Goal: Connect with others: Connect with other users

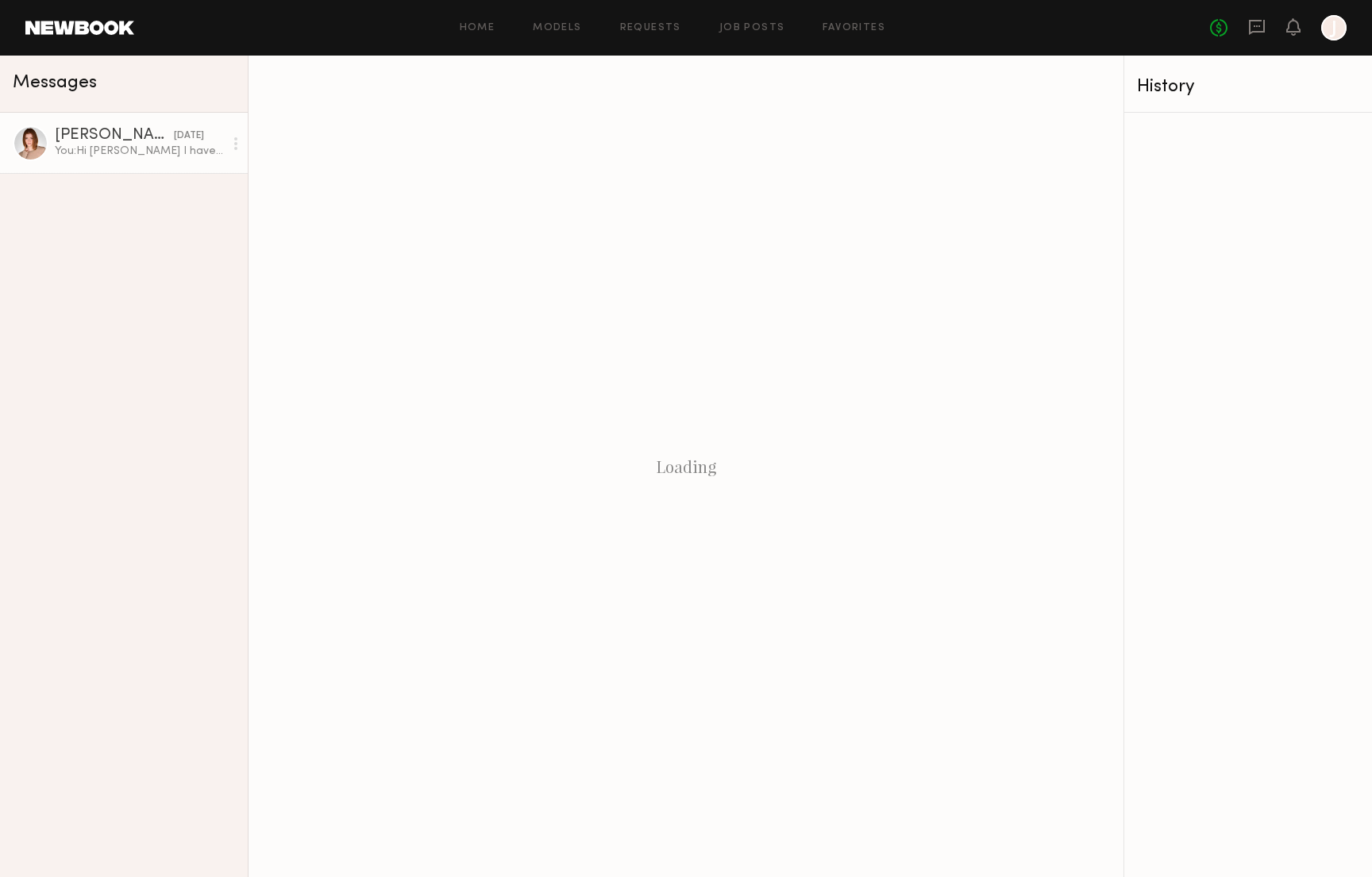
click at [80, 134] on div "Camryn B." at bounding box center [114, 135] width 119 height 16
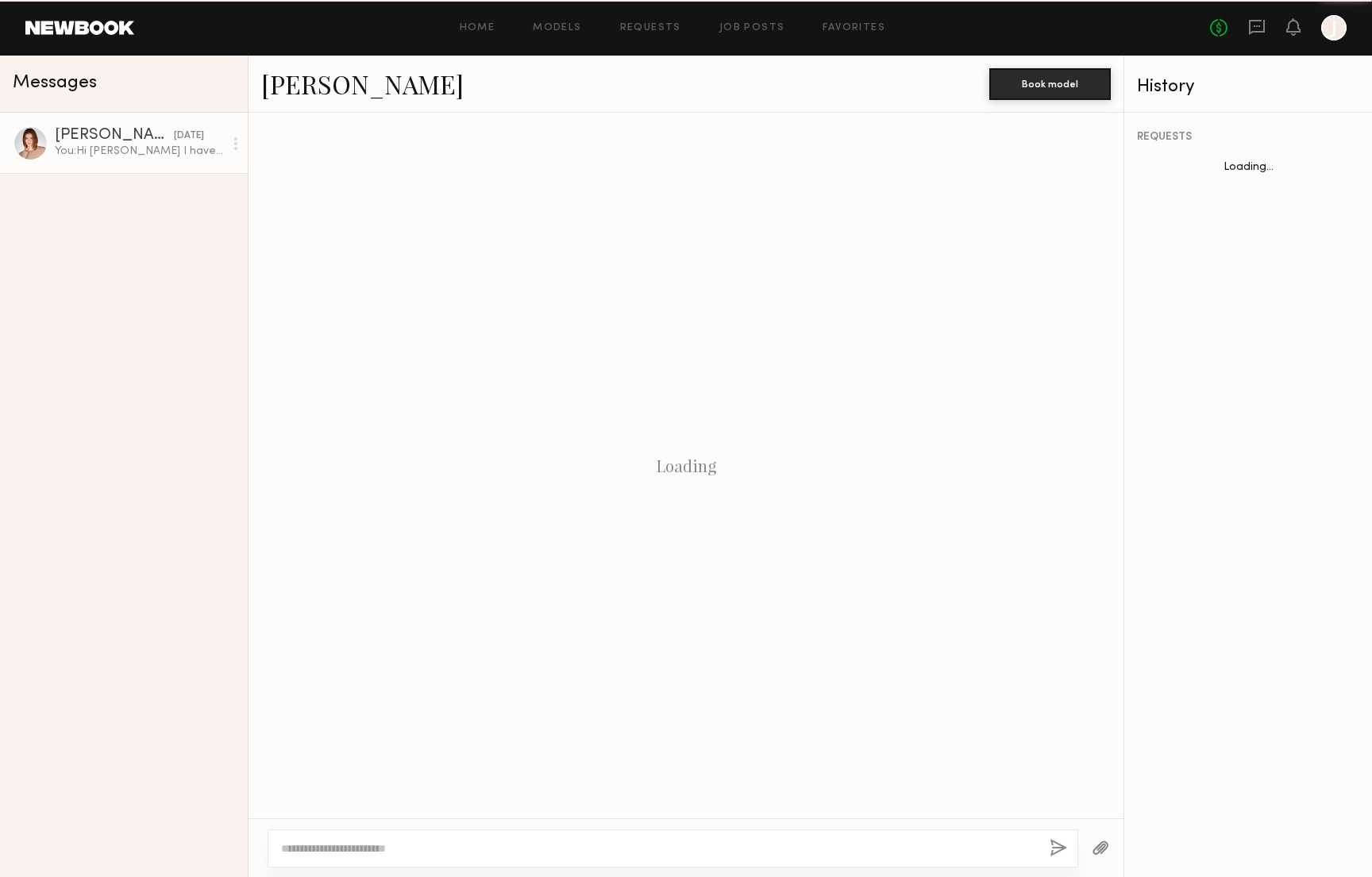
scroll to position [29, 0]
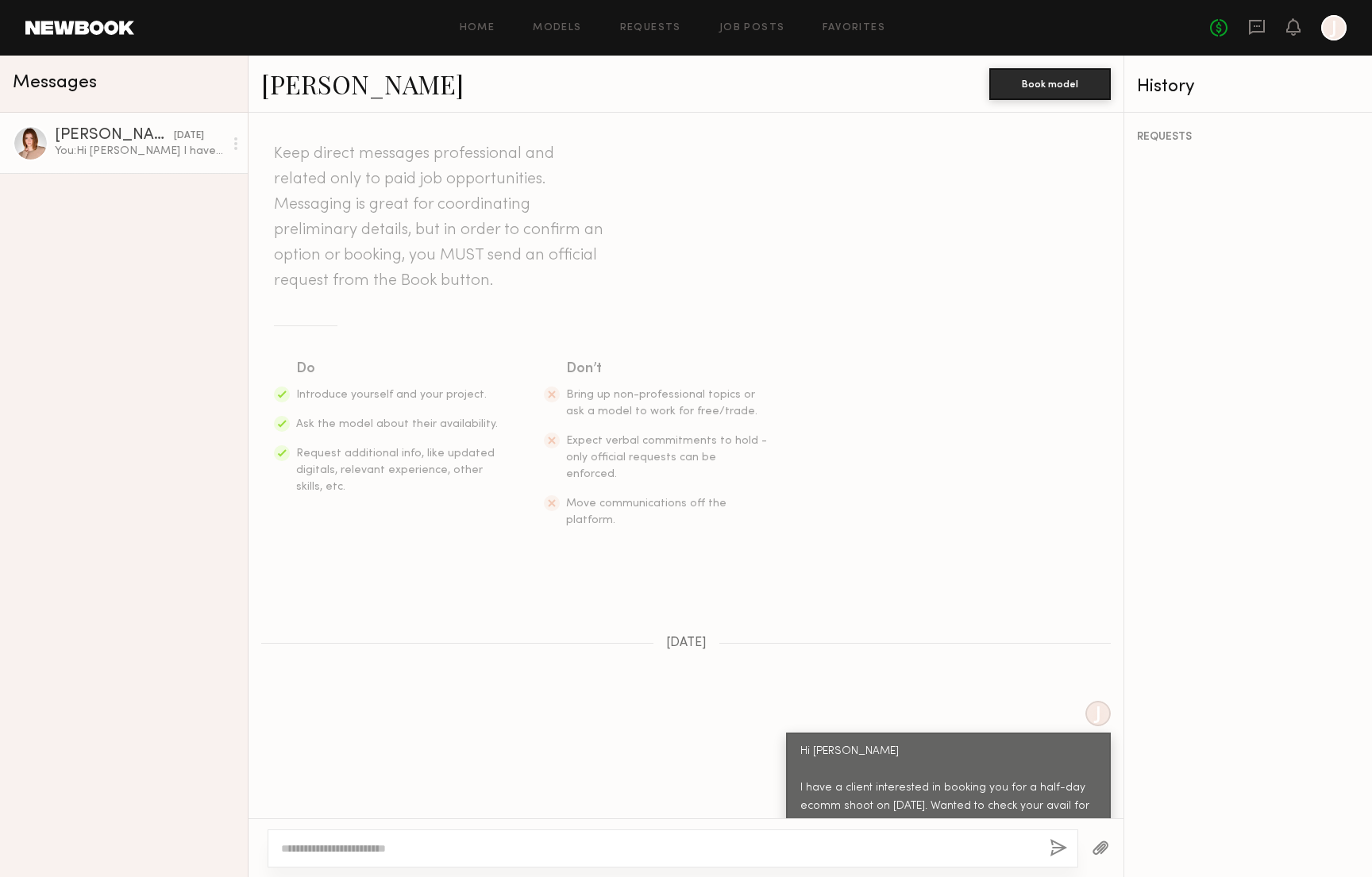
click at [336, 88] on link "Camryn B." at bounding box center [362, 84] width 203 height 34
